Goal: Task Accomplishment & Management: Use online tool/utility

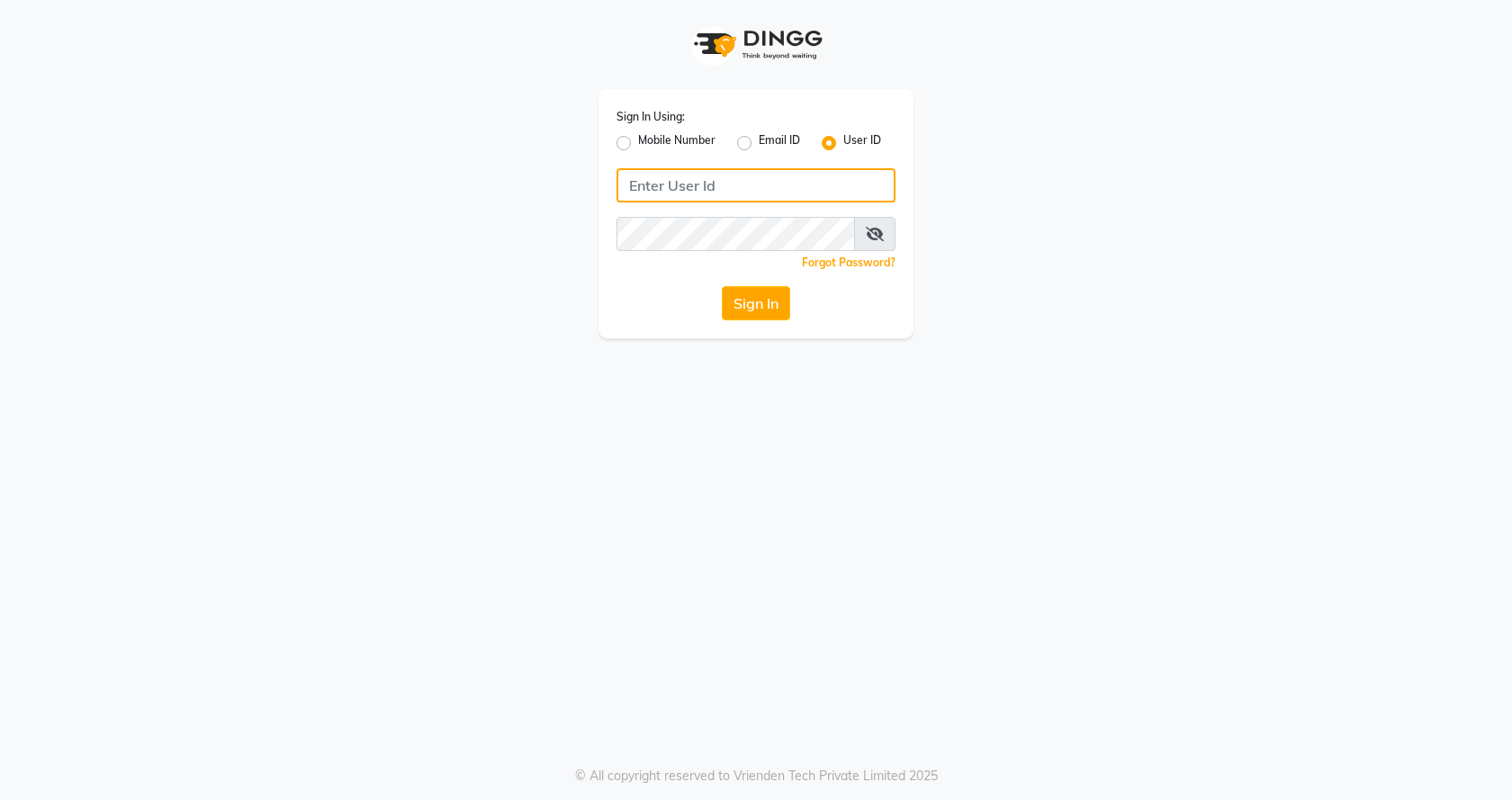
type input "7888023491"
click at [638, 140] on label "Mobile Number" at bounding box center [677, 143] width 77 height 21
click at [638, 140] on input "Mobile Number" at bounding box center [644, 138] width 12 height 12
radio input "true"
radio input "false"
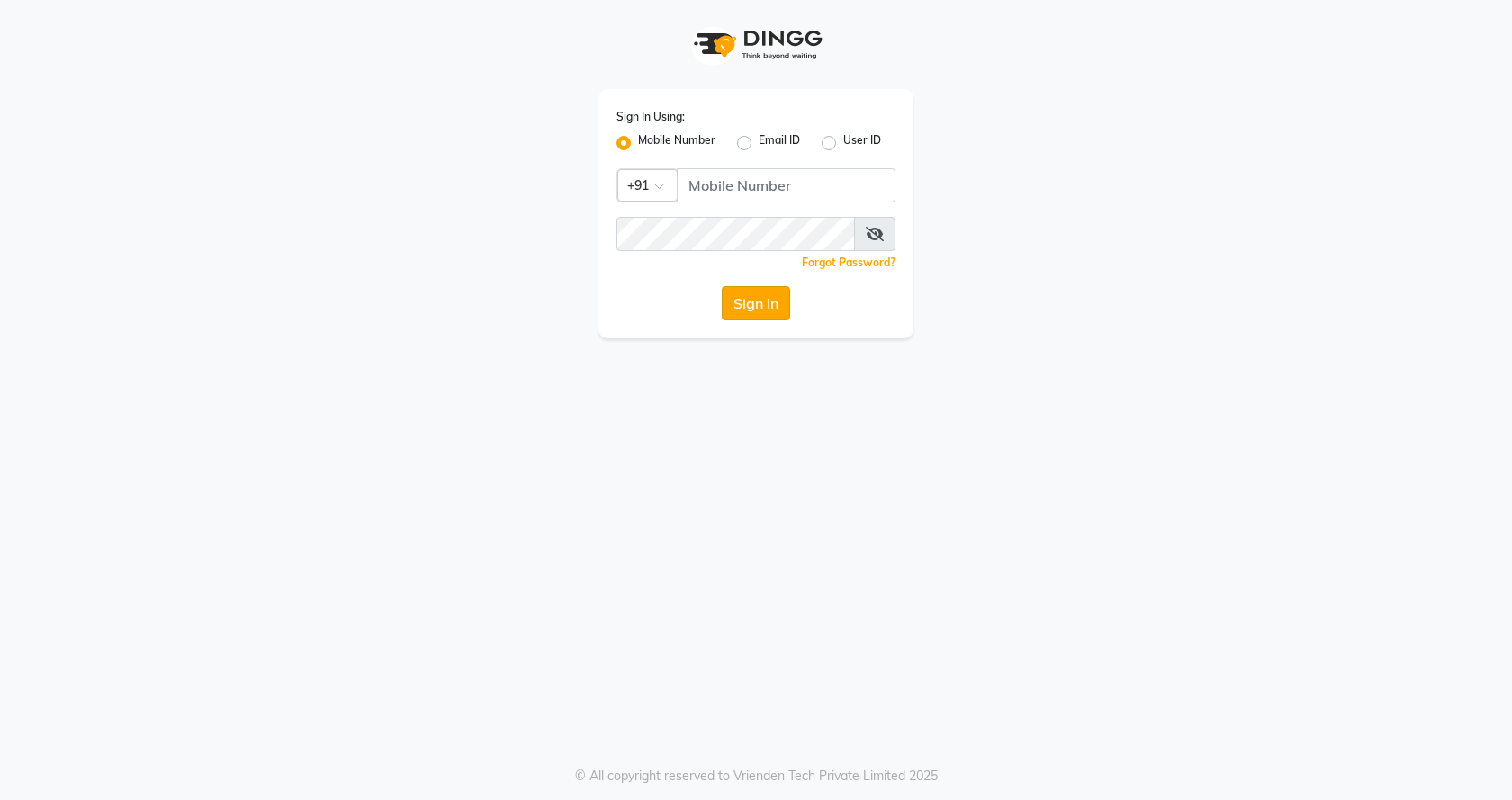
click at [751, 300] on button "Sign In" at bounding box center [756, 303] width 69 height 34
click at [723, 187] on input "Username" at bounding box center [786, 185] width 219 height 34
type input "7888023491"
click at [777, 296] on button "Sign In" at bounding box center [756, 303] width 69 height 34
